Goal: Obtain resource: Download file/media

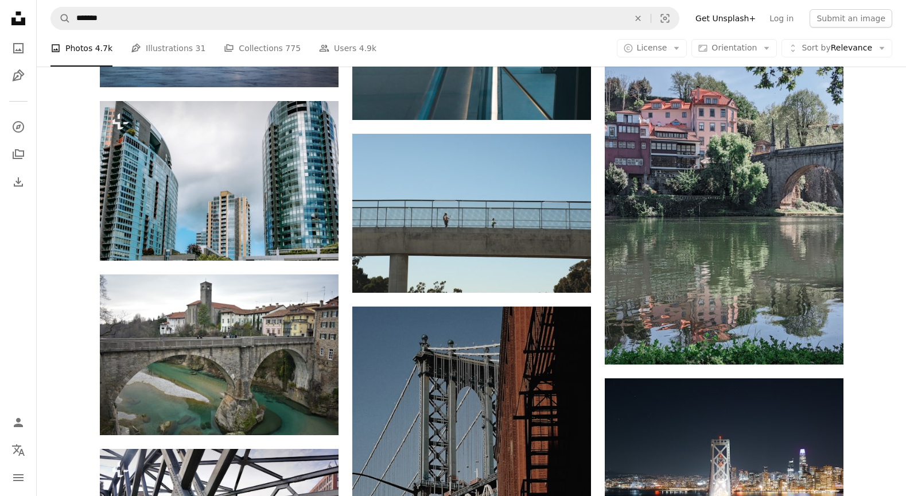
scroll to position [27910, 0]
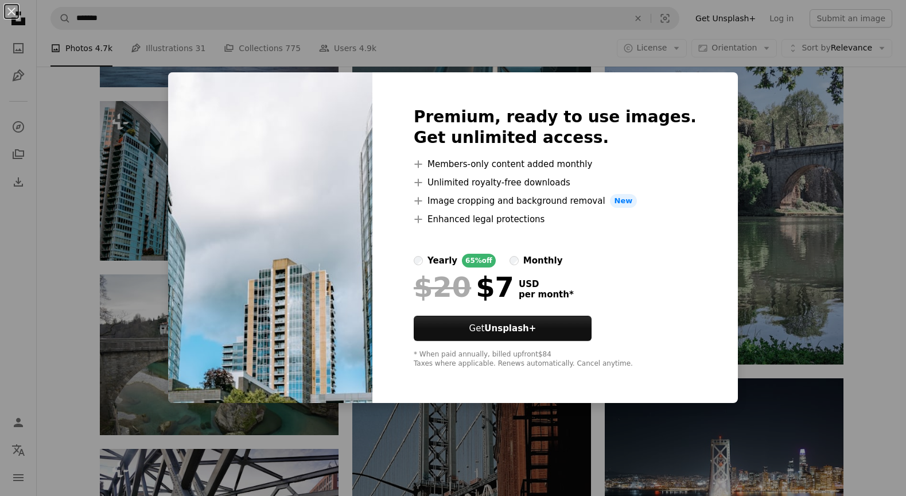
click at [63, 244] on div "An X shape Premium, ready to use images. Get unlimited access. A plus sign Memb…" at bounding box center [453, 248] width 906 height 496
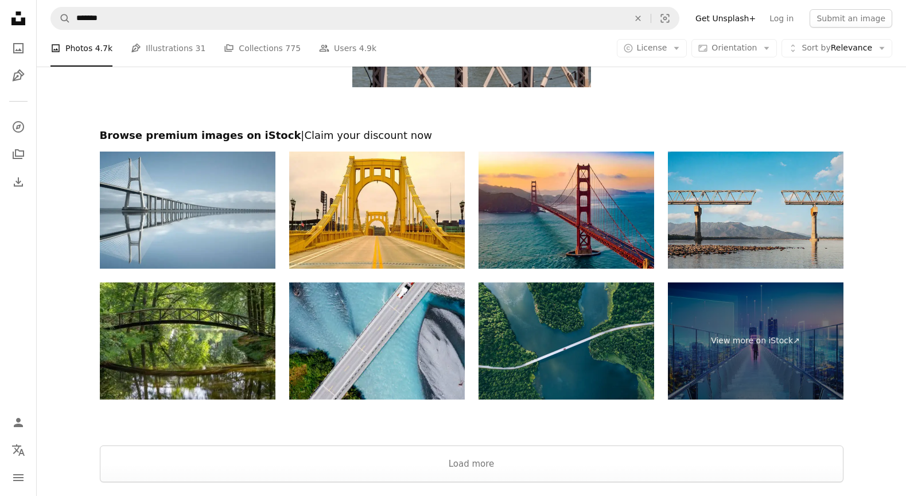
scroll to position [30015, 0]
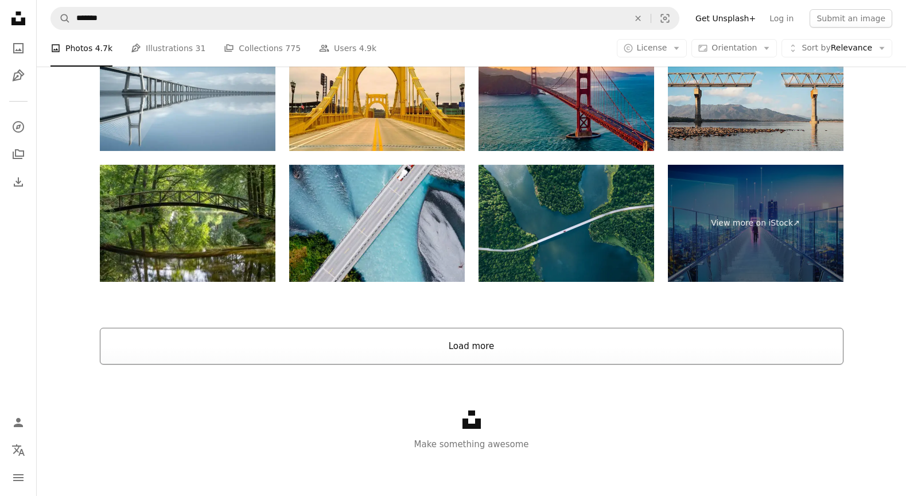
click at [820, 342] on button "Load more" at bounding box center [472, 346] width 744 height 37
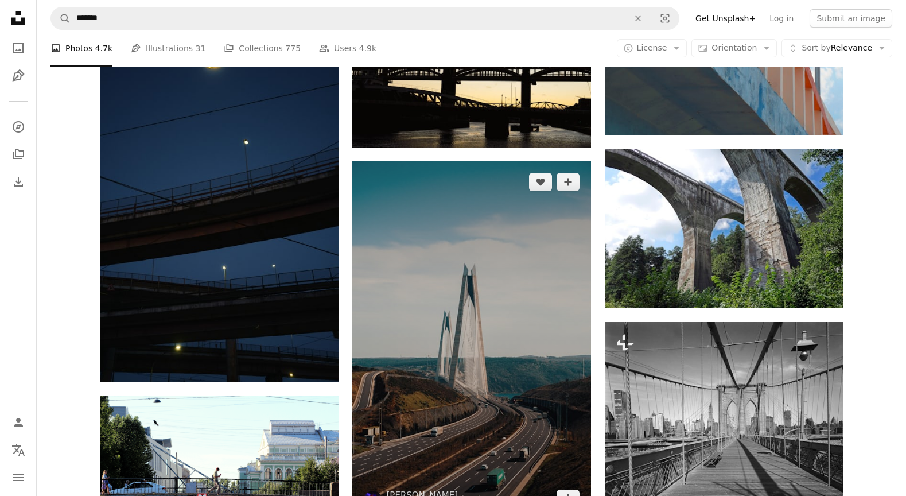
scroll to position [30132, 0]
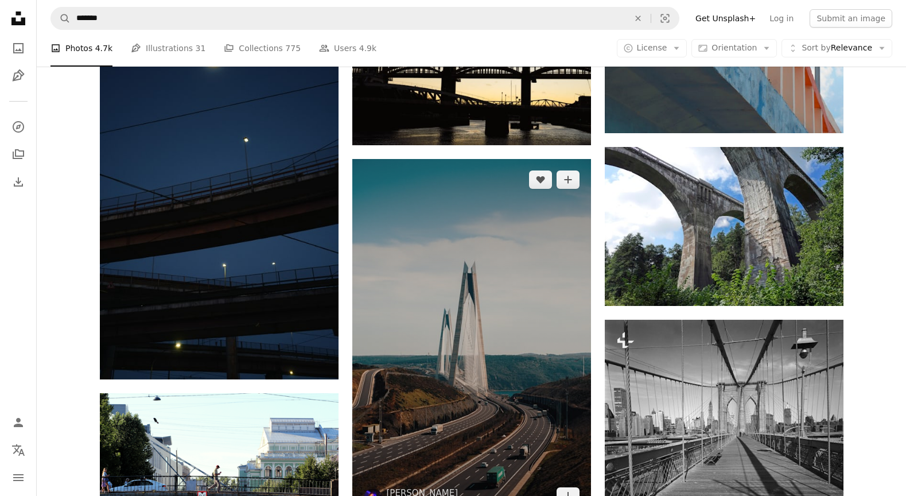
click at [548, 345] on img at bounding box center [471, 338] width 239 height 358
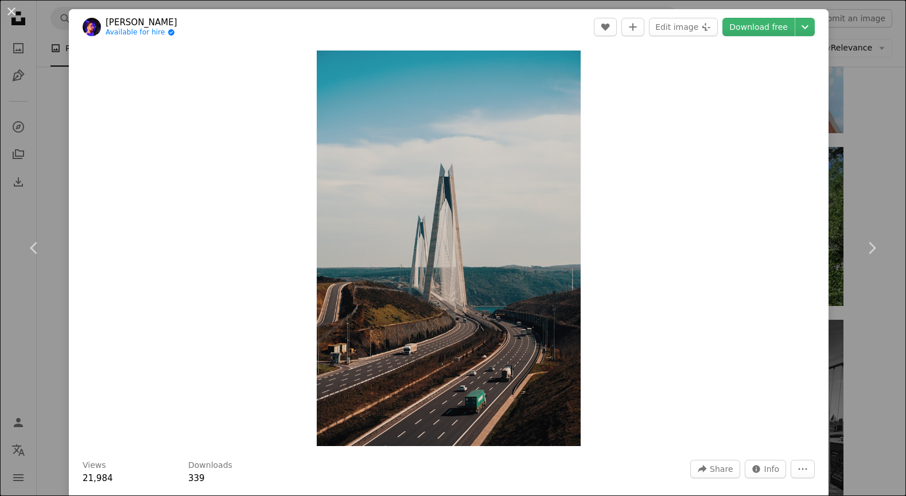
scroll to position [28, 0]
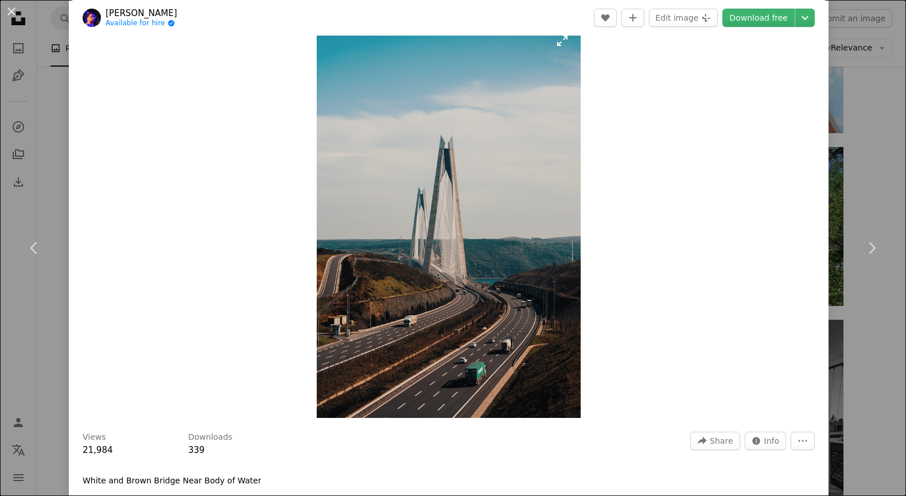
click at [511, 286] on img "Zoom in on this image" at bounding box center [448, 219] width 263 height 395
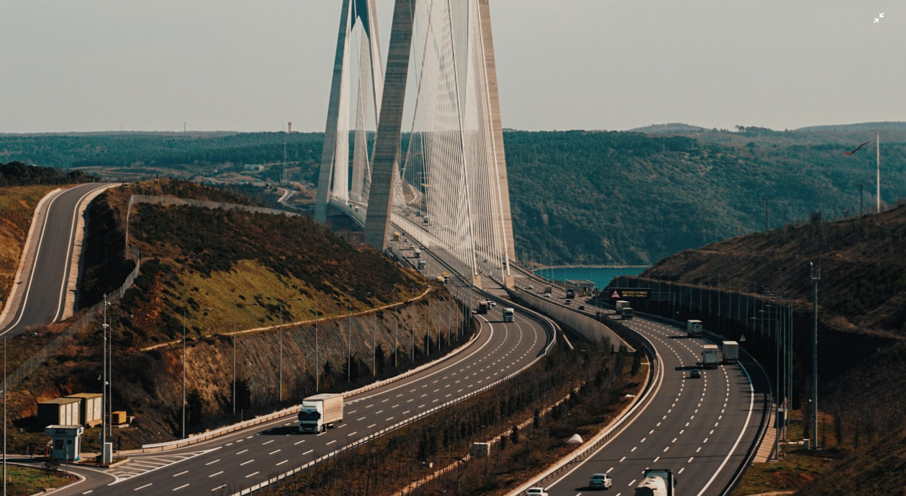
scroll to position [616, 0]
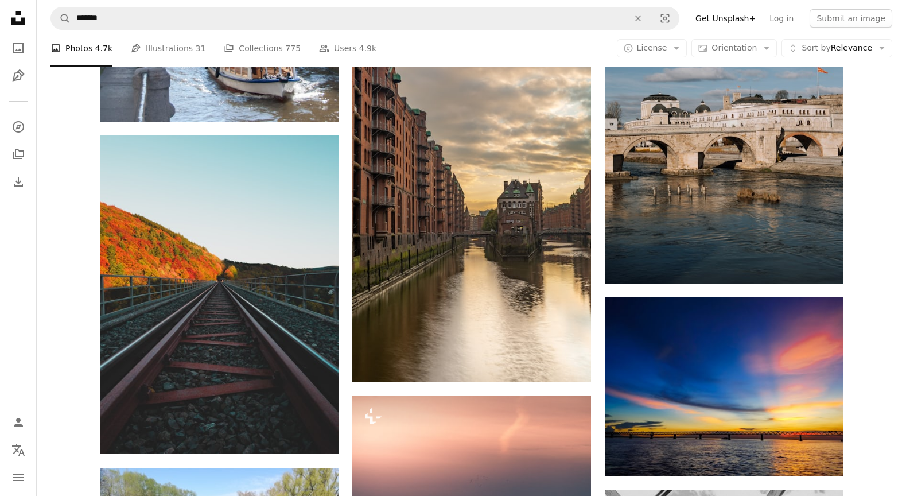
scroll to position [2971, 0]
